Goal: Navigation & Orientation: Find specific page/section

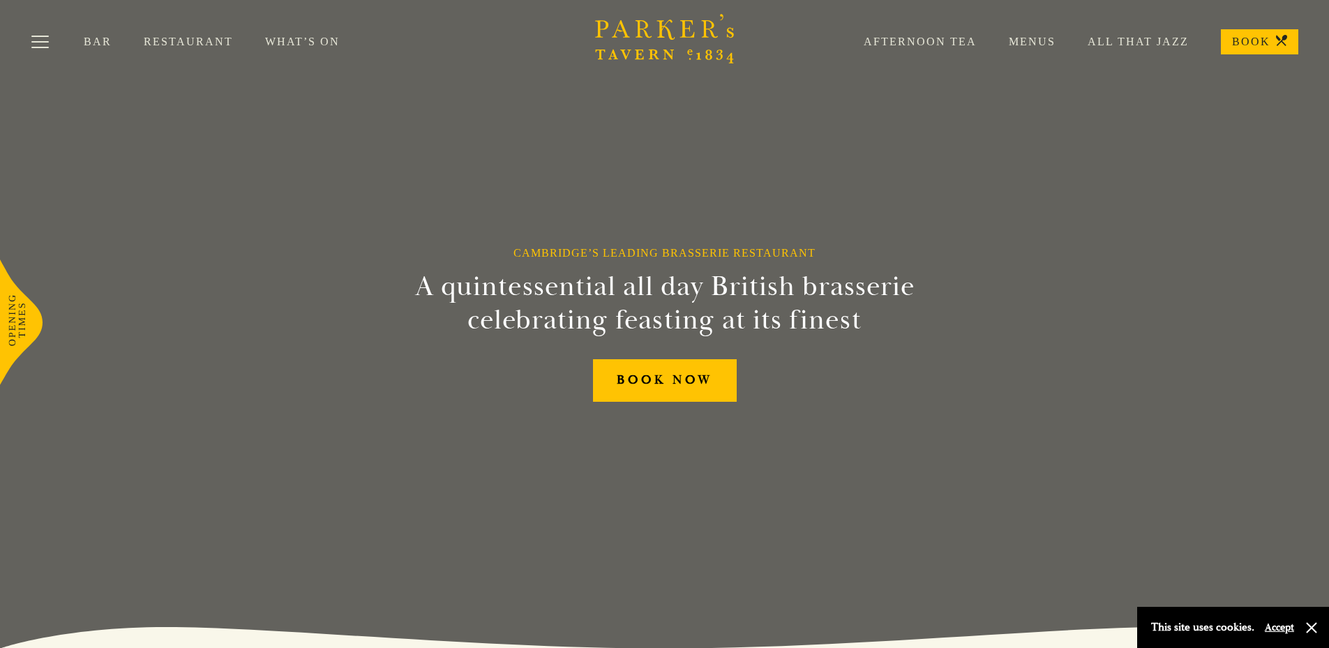
click at [916, 43] on link "Afternoon Tea" at bounding box center [904, 42] width 145 height 14
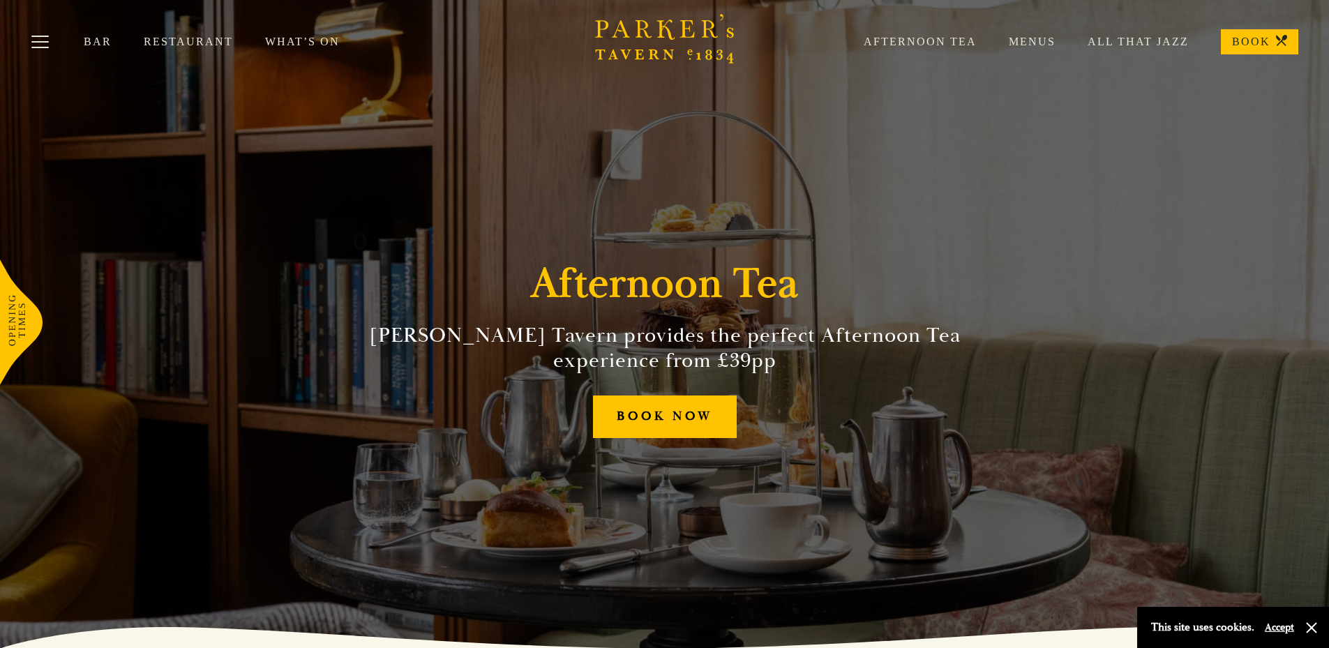
click at [1150, 37] on link "All That Jazz" at bounding box center [1122, 42] width 133 height 14
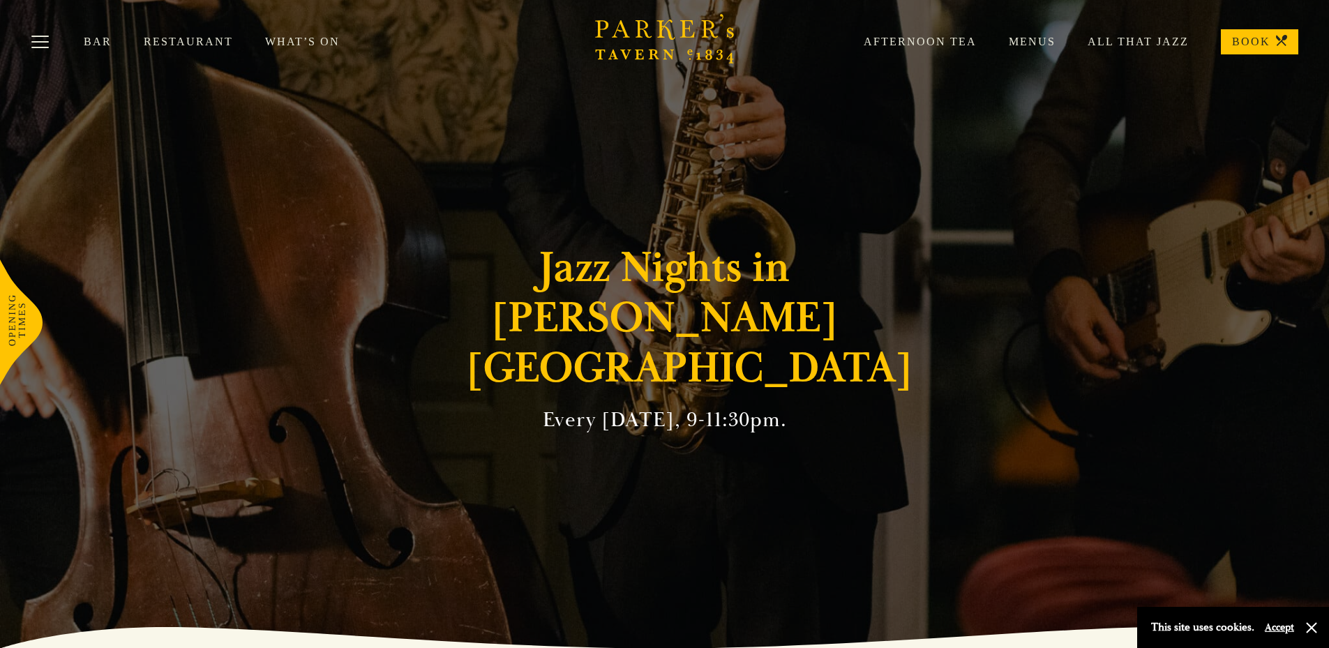
click at [1023, 38] on link "Menus" at bounding box center [1016, 42] width 79 height 14
